Goal: Participate in discussion

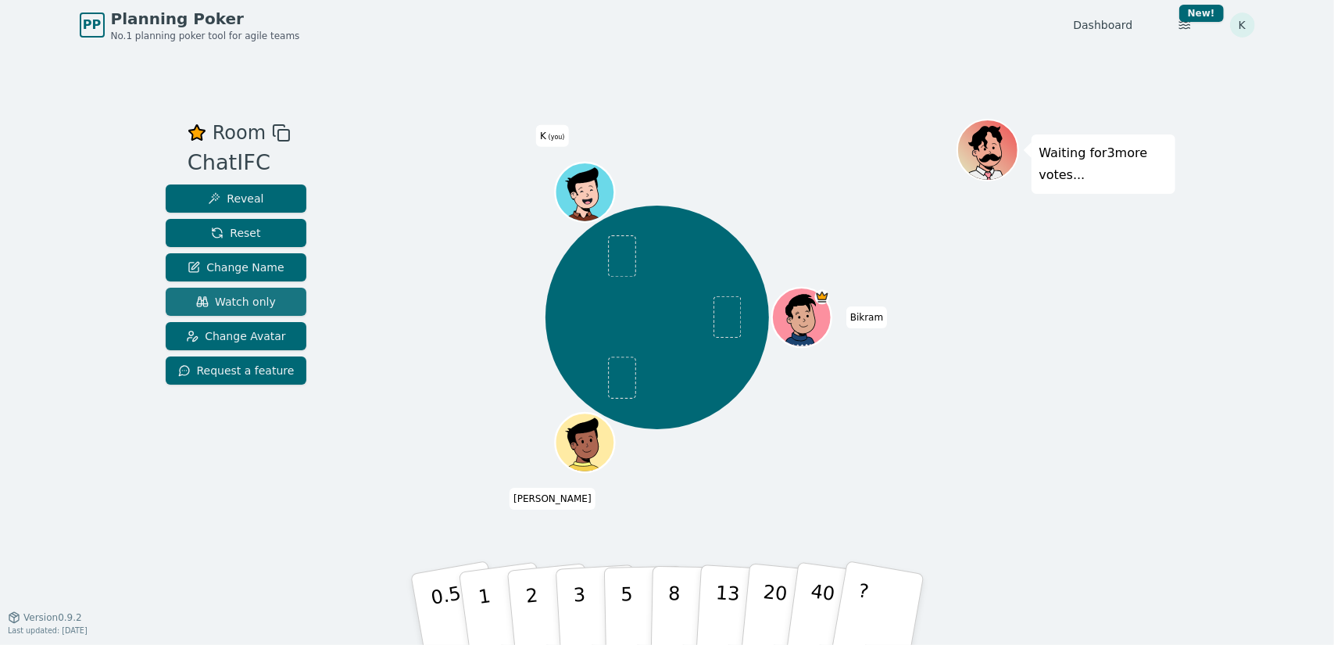
click at [252, 307] on span "Watch only" at bounding box center [236, 302] width 80 height 16
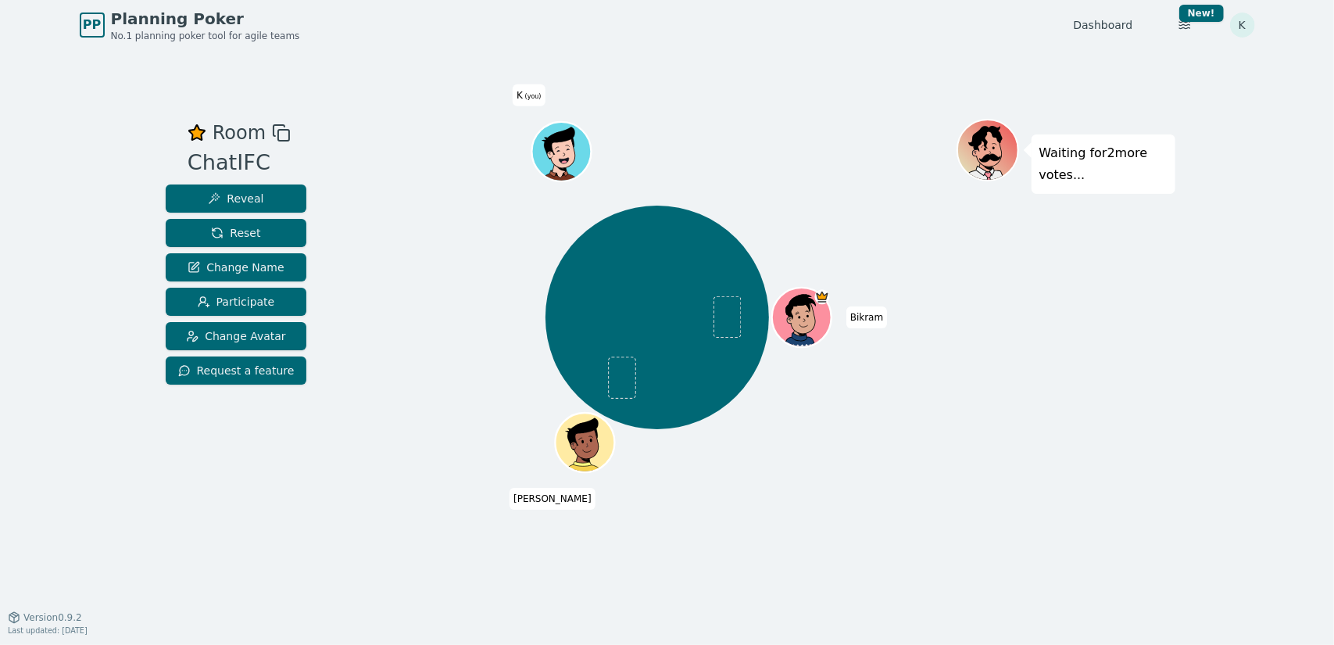
click at [422, 127] on div at bounding box center [658, 133] width 598 height 28
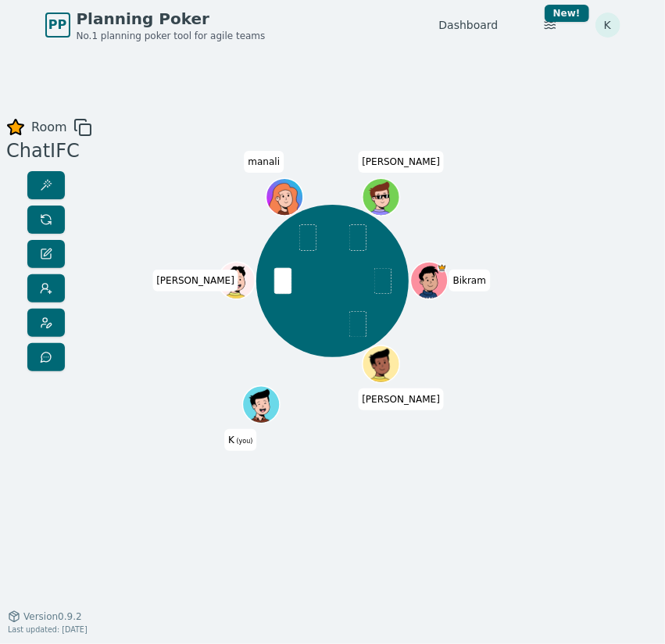
click at [130, 99] on div "Room ChatIFC [PERSON_NAME] K (you) [PERSON_NAME] manali [PERSON_NAME] 0.5 1 2 3…" at bounding box center [332, 333] width 665 height 566
click at [97, 477] on div "Room ChatIFC [PERSON_NAME] K (you) [PERSON_NAME] manali [PERSON_NAME] 0.5 1 2 3…" at bounding box center [332, 333] width 665 height 430
click at [109, 190] on div "Room ChatIFC [PERSON_NAME] K (you) [PERSON_NAME] manali [PERSON_NAME] 0.5 1 2 3…" at bounding box center [332, 333] width 665 height 430
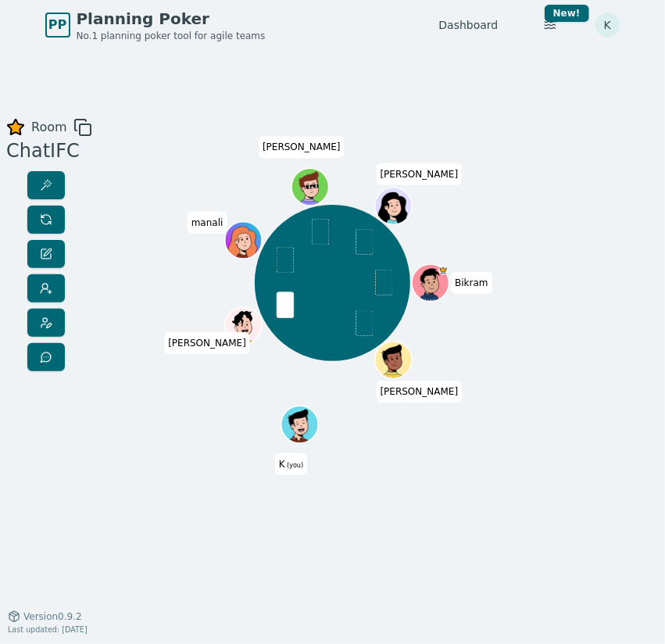
drag, startPoint x: 483, startPoint y: 445, endPoint x: 581, endPoint y: 314, distance: 163.0
click at [481, 445] on div "[PERSON_NAME] K (you) [PERSON_NAME] [PERSON_NAME]" at bounding box center [333, 333] width 354 height 430
click at [200, 531] on div "Majority 3 2 3 3 2 3 3 5 [PERSON_NAME] K (you) [PERSON_NAME] [PERSON_NAME]" at bounding box center [333, 333] width 354 height 430
click at [148, 126] on div "Room ChatIFC Majority 3 2 3 3 2 3 3 5 [PERSON_NAME] K (you) [PERSON_NAME] [PERS…" at bounding box center [332, 333] width 665 height 430
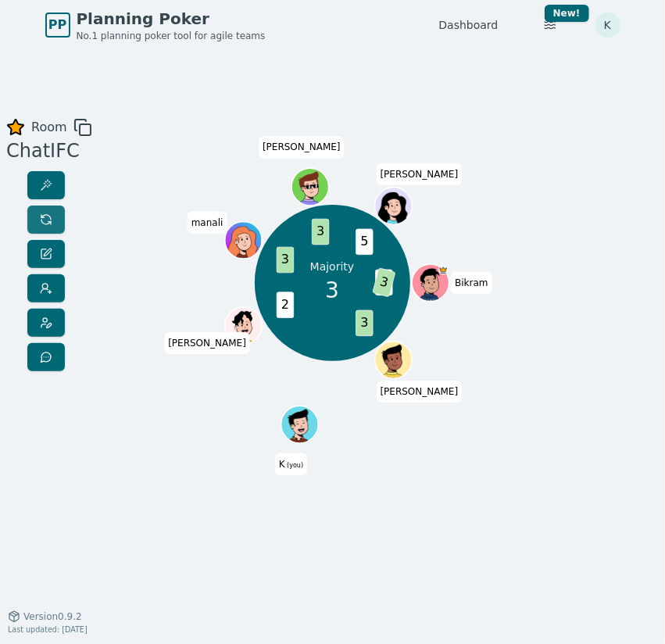
click at [48, 220] on span at bounding box center [46, 219] width 13 height 13
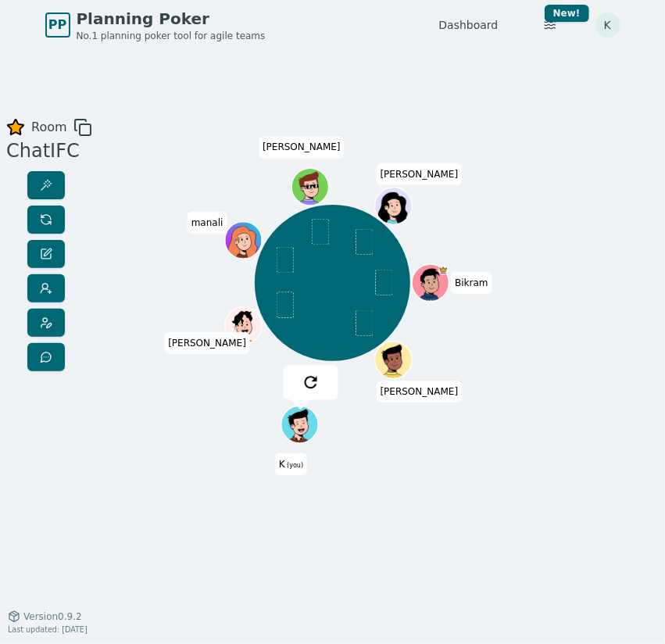
click at [125, 165] on div "Room ChatIFC [PERSON_NAME] K (you) [PERSON_NAME] [PERSON_NAME] 0.5 1 2 3 5 8 13…" at bounding box center [332, 333] width 665 height 430
click at [43, 179] on span at bounding box center [46, 185] width 13 height 13
click at [211, 112] on div "Room ChatIFC Most votes ? 2 2 3 [PERSON_NAME] K (you) [PERSON_NAME] manali [PER…" at bounding box center [332, 333] width 665 height 566
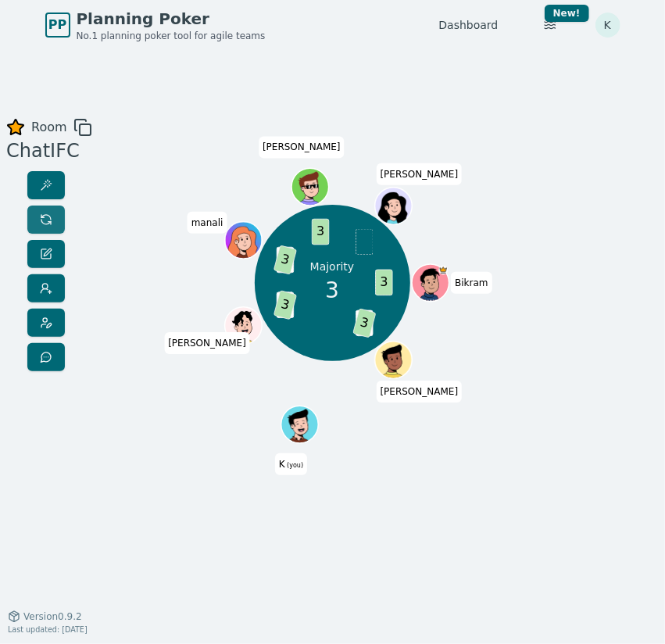
click at [49, 216] on span at bounding box center [46, 219] width 13 height 13
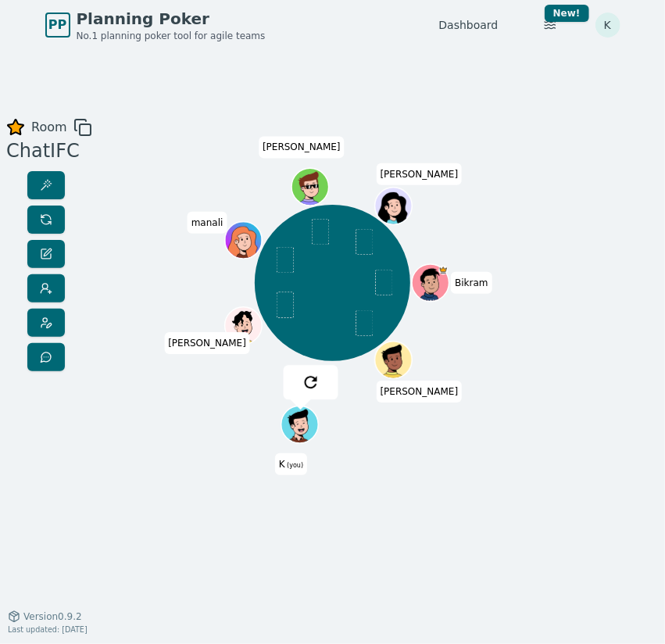
click at [131, 457] on div "Room ChatIFC [PERSON_NAME] K (you) [PERSON_NAME] [PERSON_NAME] 0.5 1 2 3 5 8 13…" at bounding box center [332, 333] width 665 height 430
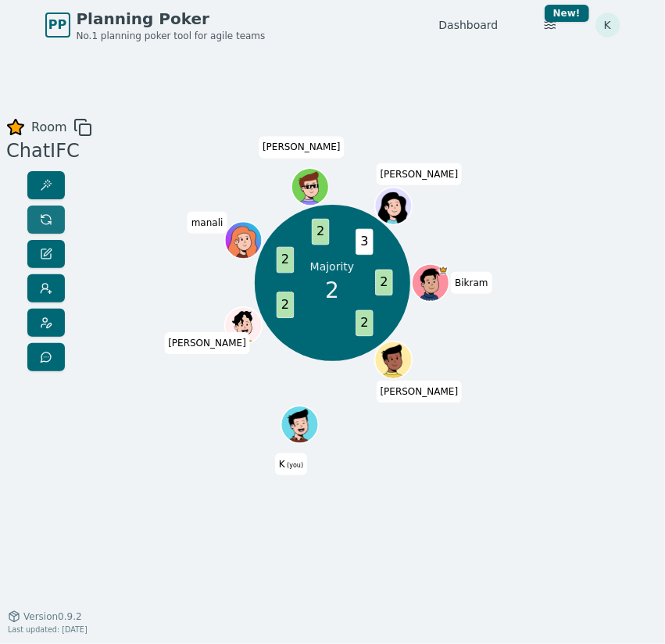
click at [47, 216] on span at bounding box center [46, 219] width 13 height 13
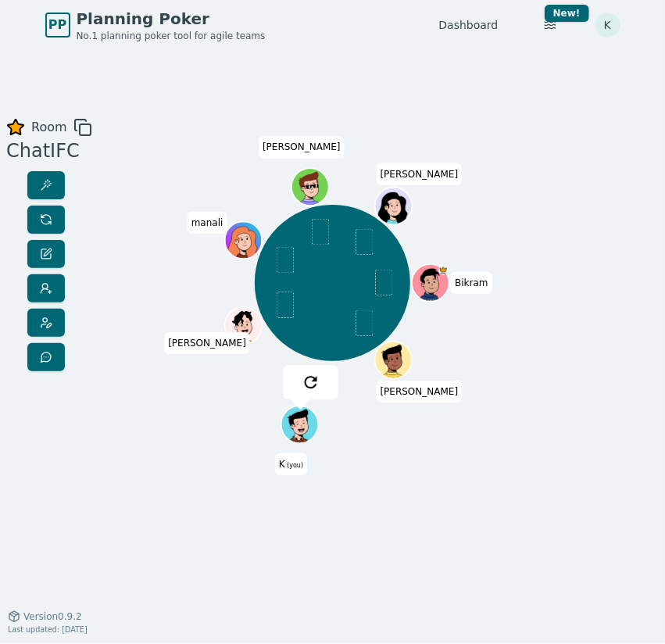
click at [145, 166] on div "Room ChatIFC [PERSON_NAME] K (you) [PERSON_NAME] [PERSON_NAME] 0.5 1 2 3 5 8 13…" at bounding box center [332, 333] width 665 height 430
click at [44, 182] on span at bounding box center [46, 185] width 13 height 13
